Goal: Information Seeking & Learning: Learn about a topic

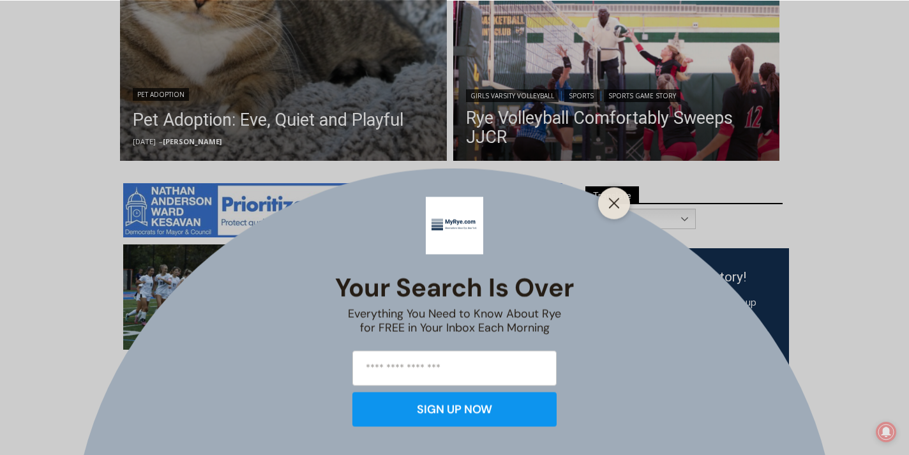
scroll to position [592, 0]
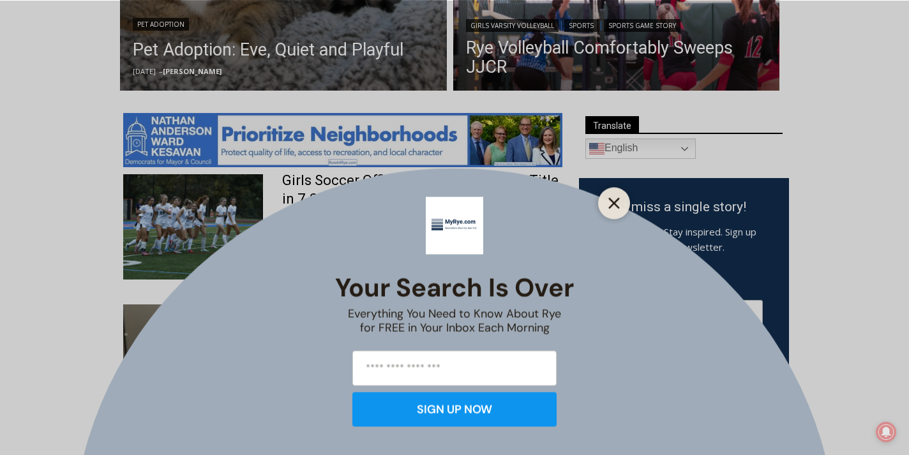
click at [617, 207] on icon "Close" at bounding box center [613, 202] width 11 height 11
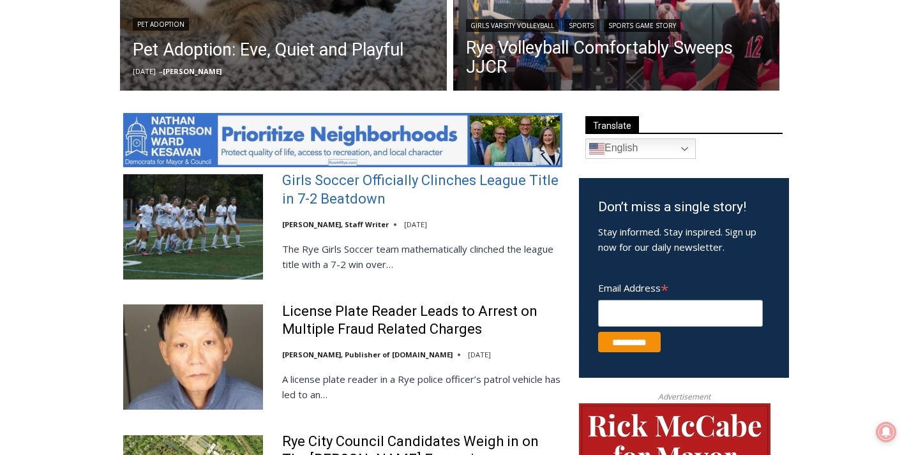
click at [302, 192] on link "Girls Soccer Officially Clinches League Title in 7-2 Beatdown" at bounding box center [422, 190] width 280 height 36
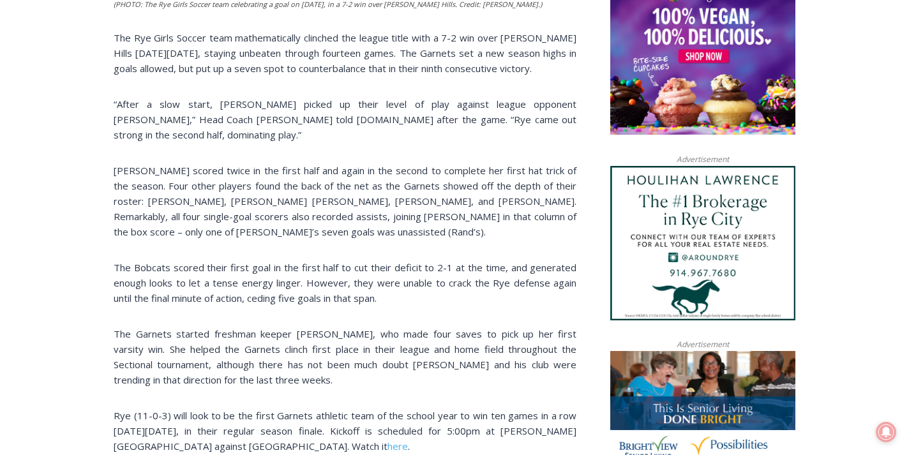
scroll to position [894, 0]
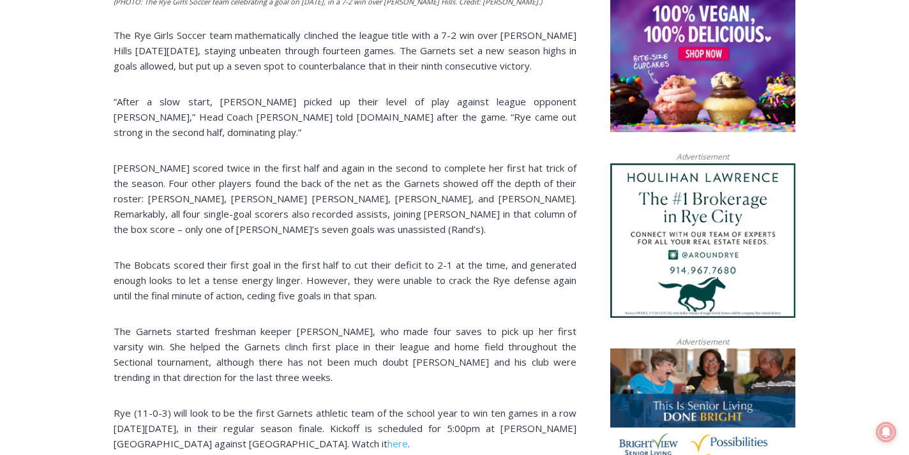
click at [336, 356] on p "The Garnets started freshman keeper Mae Haesslein, who made four saves to pick …" at bounding box center [345, 354] width 463 height 61
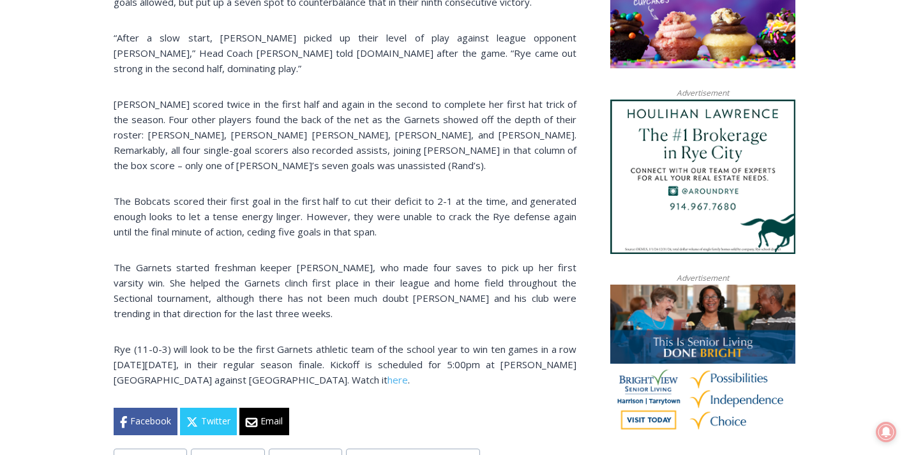
scroll to position [957, 0]
click at [386, 364] on div "(PHOTO: The Rye Girls Soccer team celebrating a goal on October 14, 2025, in a …" at bounding box center [345, 28] width 463 height 816
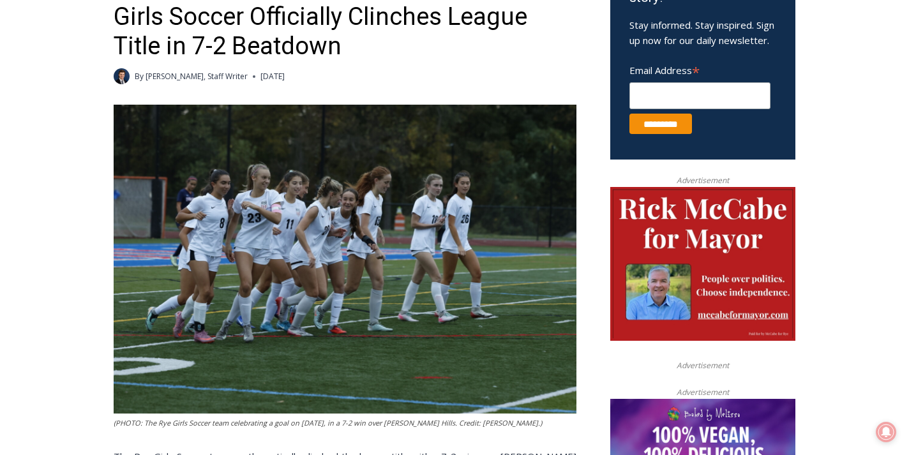
scroll to position [414, 0]
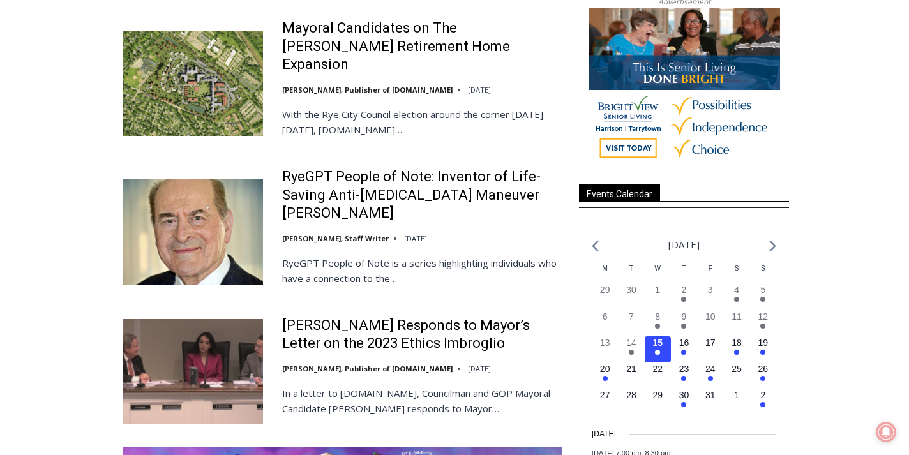
scroll to position [1596, 0]
